Goal: Navigation & Orientation: Find specific page/section

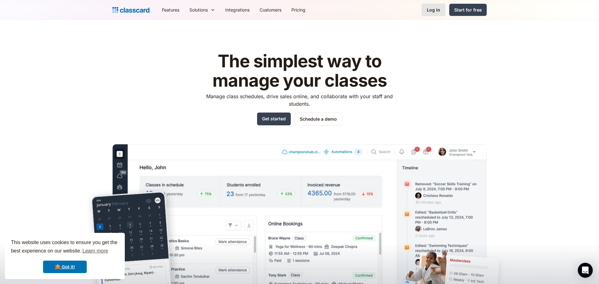
click at [441, 8] on link "Log in" at bounding box center [433, 9] width 24 height 13
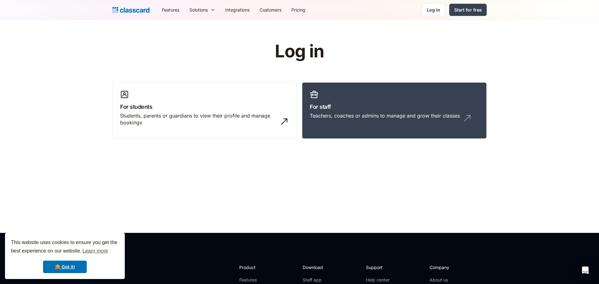
click at [369, 79] on div "Log in For students Students, parents or guardians to view their profile and ma…" at bounding box center [299, 93] width 374 height 102
click at [363, 111] on h3 "For staff" at bounding box center [394, 107] width 169 height 8
